Goal: Communication & Community: Answer question/provide support

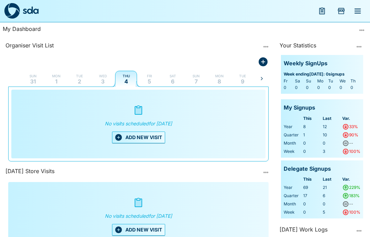
click at [339, 14] on icon "Add Store Visit" at bounding box center [341, 11] width 7 height 6
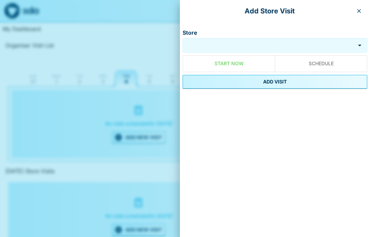
click at [262, 41] on input "Store" at bounding box center [269, 45] width 169 height 8
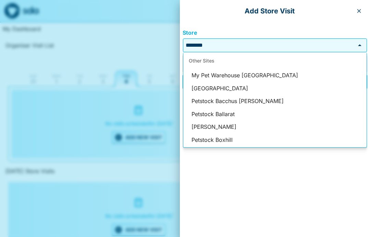
click at [239, 80] on li "My Pet Warehouse South Melbourne" at bounding box center [274, 75] width 183 height 13
type input "**********"
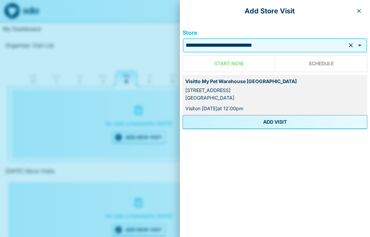
click at [359, 11] on icon "button" at bounding box center [360, 11] width 4 height 4
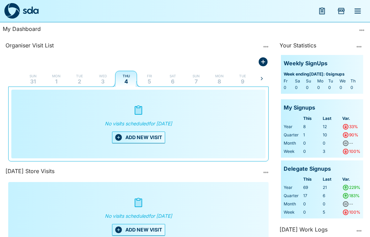
click at [342, 16] on button "Add Store Visit" at bounding box center [341, 11] width 16 height 16
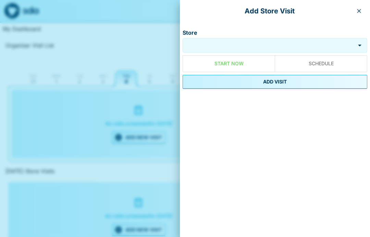
click at [152, 10] on div at bounding box center [185, 118] width 370 height 237
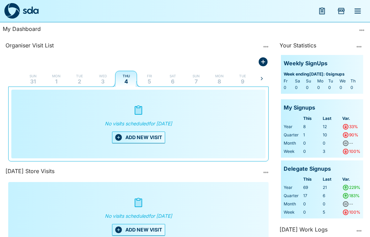
click at [361, 9] on icon "menu" at bounding box center [358, 11] width 7 height 5
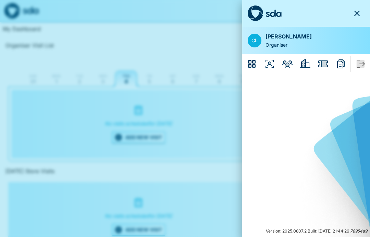
click at [304, 66] on icon "Employers" at bounding box center [305, 63] width 10 height 9
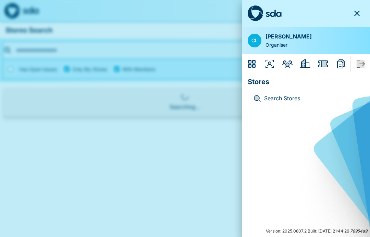
click at [303, 98] on p "Search Stores" at bounding box center [311, 98] width 95 height 9
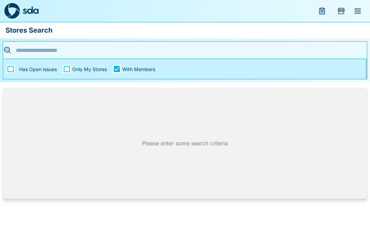
click at [48, 53] on input "text" at bounding box center [182, 50] width 337 height 11
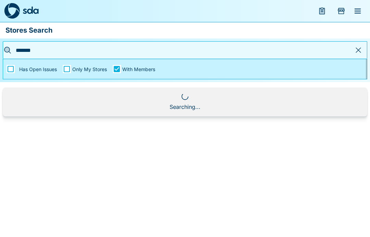
type input "********"
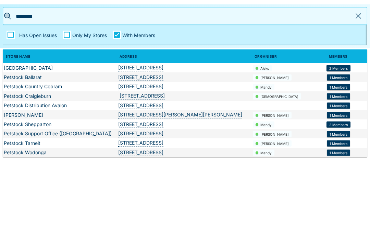
click at [339, 138] on span "1 Members" at bounding box center [339, 140] width 18 height 4
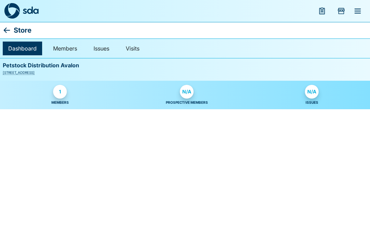
click at [59, 91] on div "1" at bounding box center [60, 92] width 14 height 14
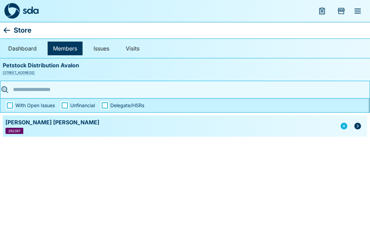
click at [356, 11] on icon "menu" at bounding box center [358, 11] width 7 height 5
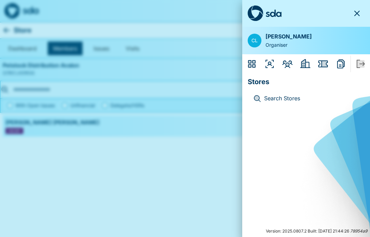
click at [271, 69] on button "Organisers" at bounding box center [270, 64] width 16 height 16
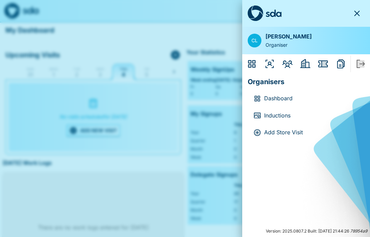
click at [287, 65] on icon "Members" at bounding box center [288, 63] width 8 height 5
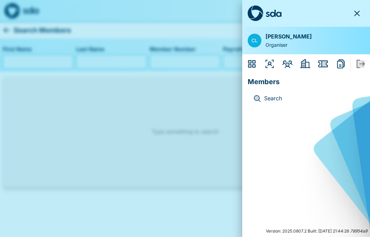
click at [281, 98] on p "Search" at bounding box center [311, 98] width 95 height 9
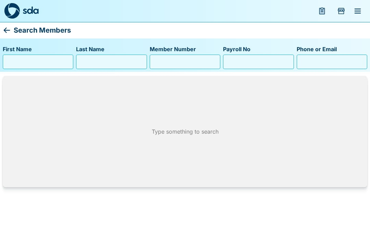
click at [27, 60] on input "First Name" at bounding box center [38, 61] width 64 height 11
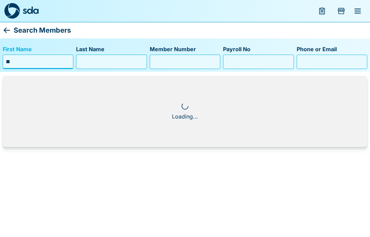
type input "**"
click at [104, 60] on input "Last Name" at bounding box center [111, 61] width 64 height 11
type input "****"
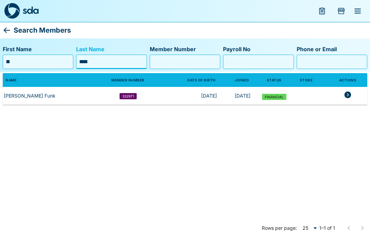
click at [348, 97] on icon "members table" at bounding box center [348, 94] width 7 height 7
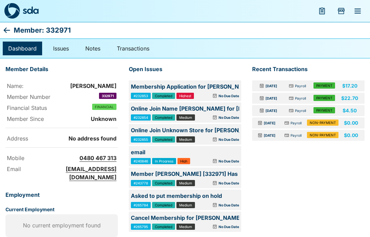
click at [10, 26] on icon at bounding box center [7, 30] width 8 height 8
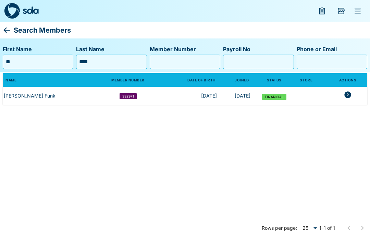
click at [3, 31] on icon at bounding box center [7, 30] width 8 height 8
click at [8, 29] on icon at bounding box center [7, 30] width 8 height 8
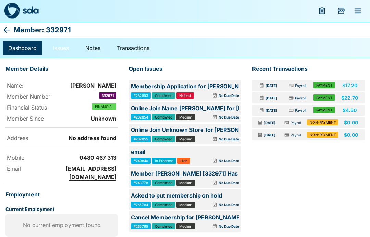
click at [63, 44] on link "Issues" at bounding box center [61, 48] width 27 height 14
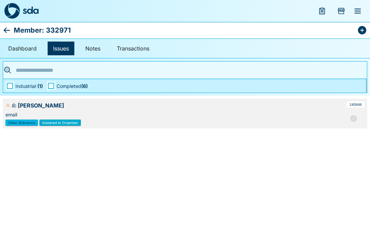
click at [353, 115] on icon "button" at bounding box center [353, 118] width 7 height 7
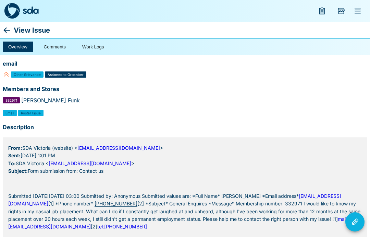
scroll to position [4, 0]
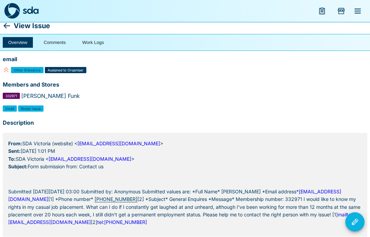
click at [355, 223] on icon "Issue Actions" at bounding box center [355, 221] width 8 height 8
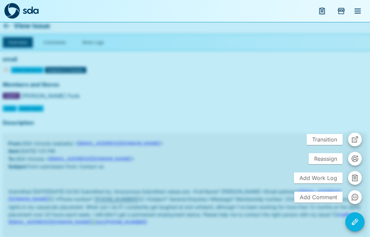
click at [316, 200] on span "Add Comment" at bounding box center [319, 196] width 48 height 11
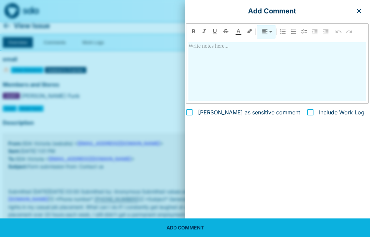
click at [216, 48] on p at bounding box center [278, 46] width 178 height 8
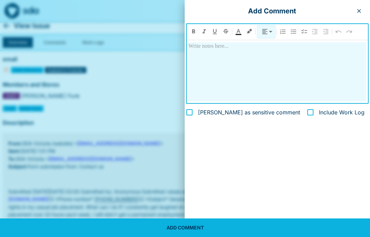
click at [358, 11] on icon "button" at bounding box center [359, 10] width 5 height 5
